Goal: Transaction & Acquisition: Download file/media

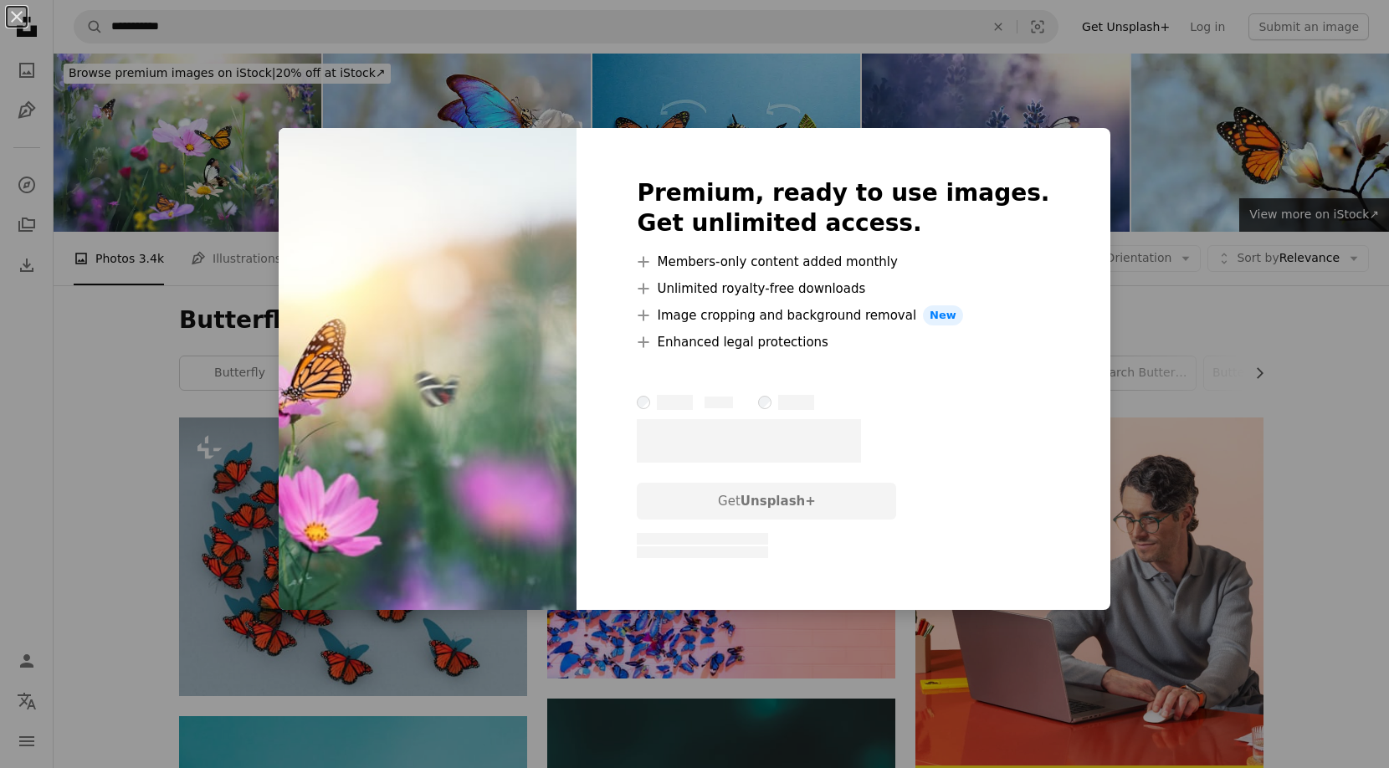
scroll to position [8987, 0]
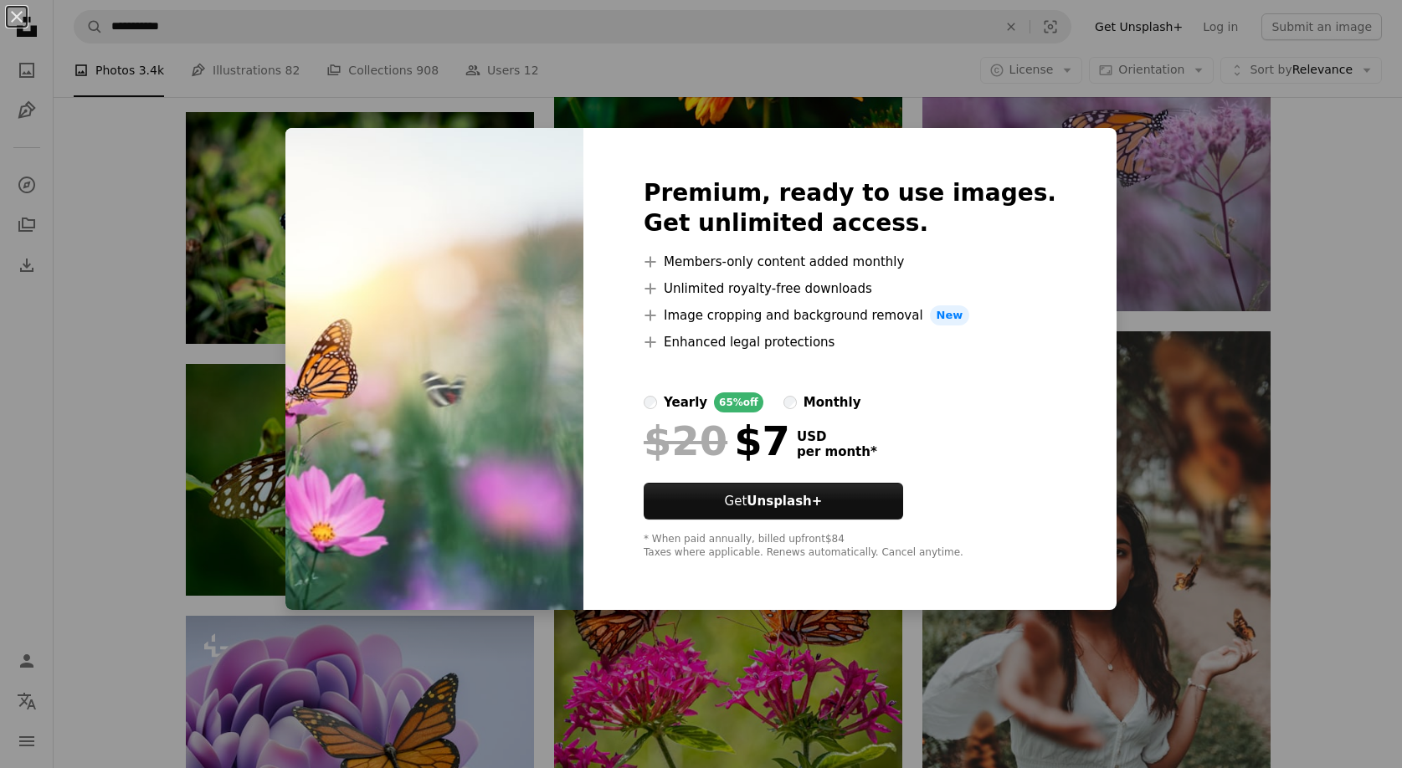
click at [798, 664] on div "An X shape Premium, ready to use images. Get unlimited access. A plus sign Memb…" at bounding box center [701, 384] width 1402 height 768
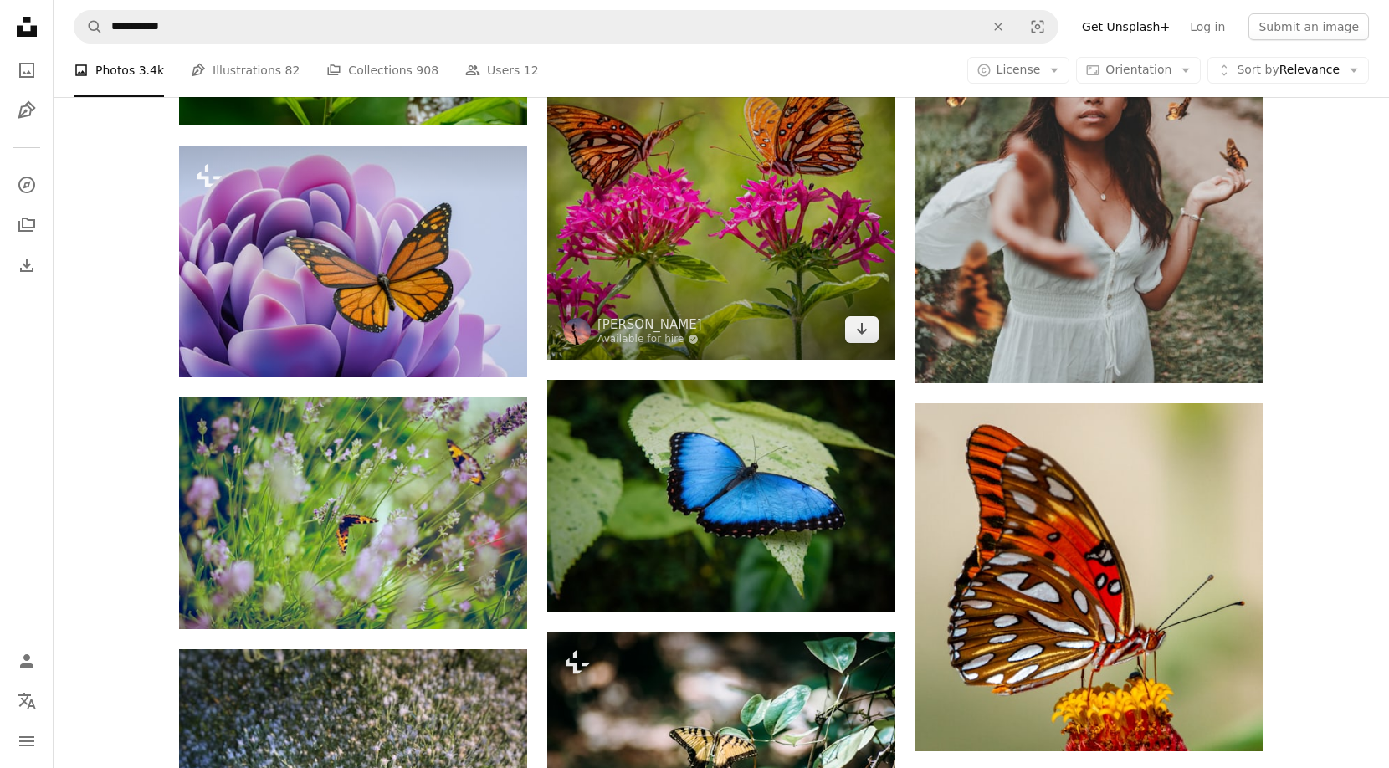
scroll to position [9629, 0]
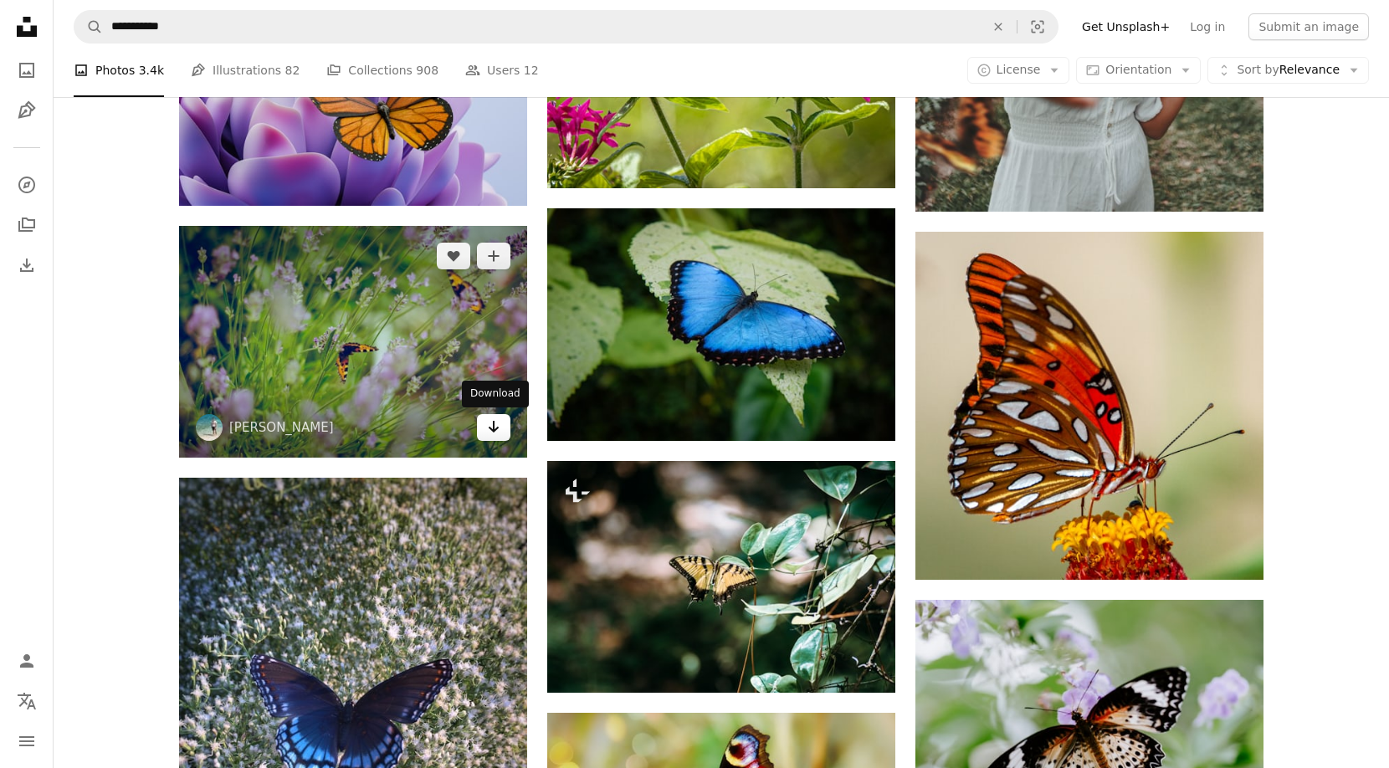
click at [494, 430] on icon "Download" at bounding box center [494, 427] width 11 height 12
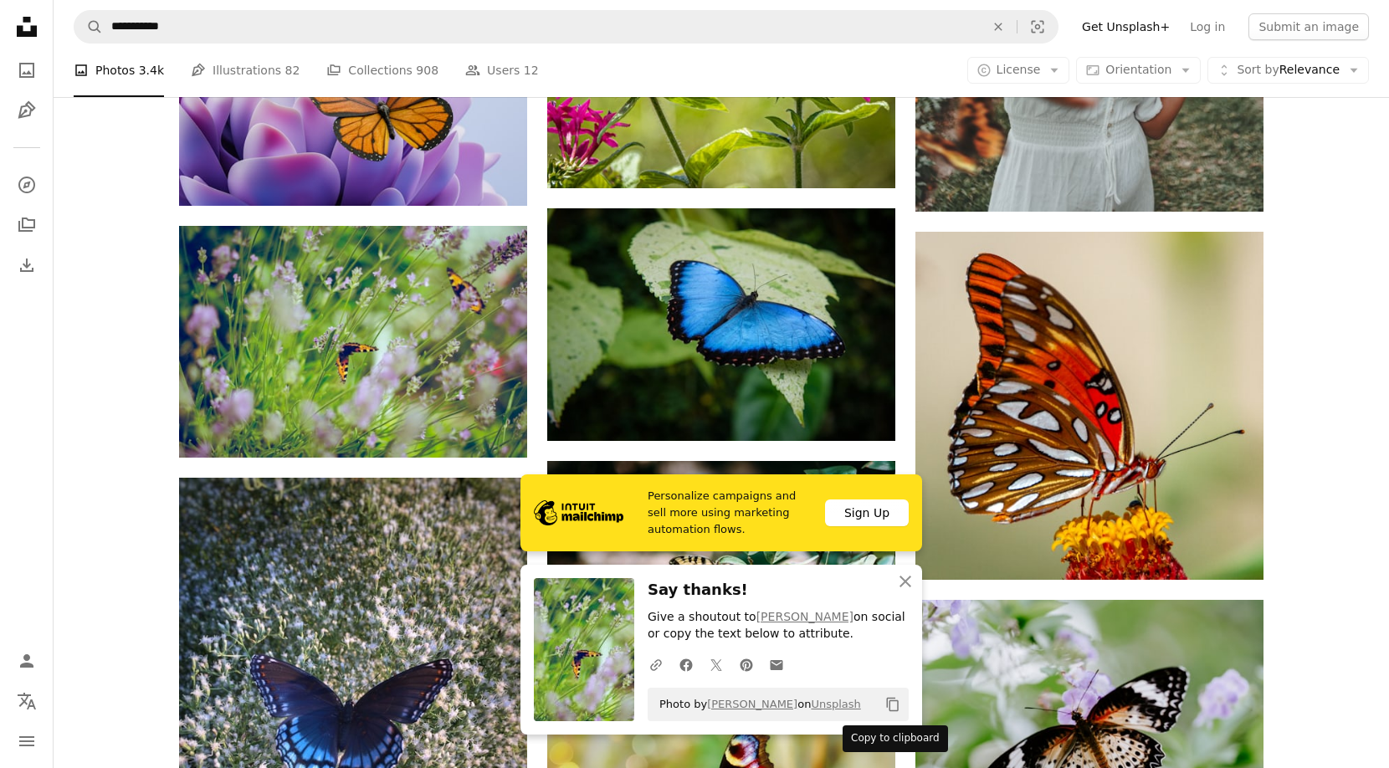
click at [894, 701] on icon "Copy to clipboard" at bounding box center [893, 705] width 12 height 14
